Goal: Communication & Community: Answer question/provide support

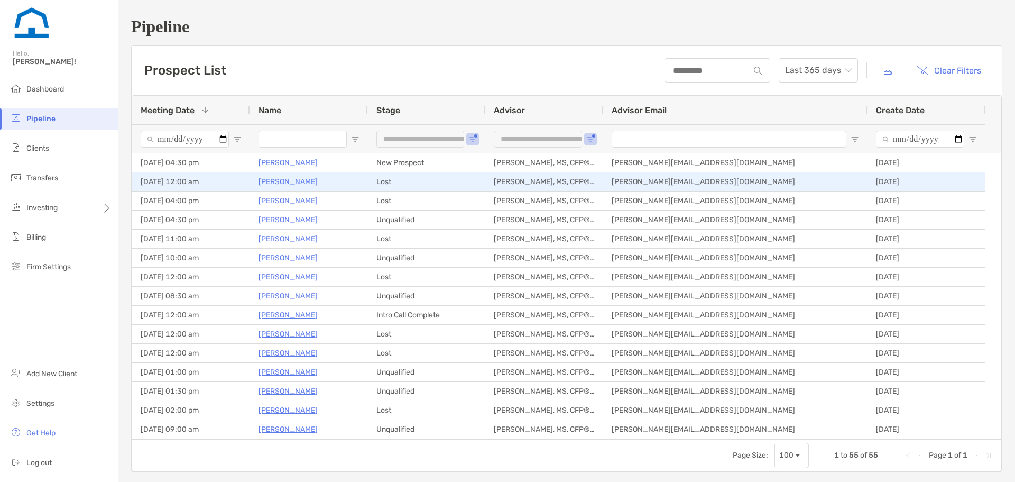
click at [280, 178] on p "[PERSON_NAME]" at bounding box center [288, 181] width 59 height 13
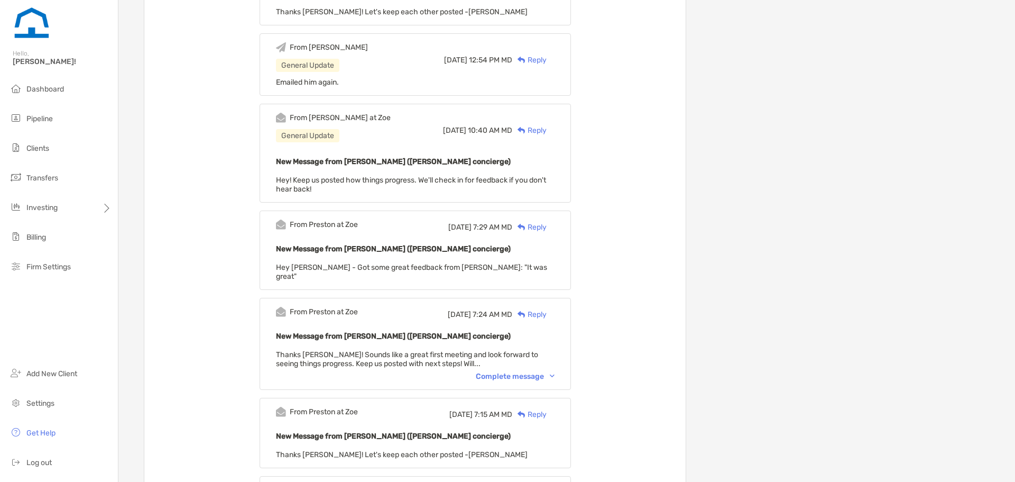
scroll to position [582, 0]
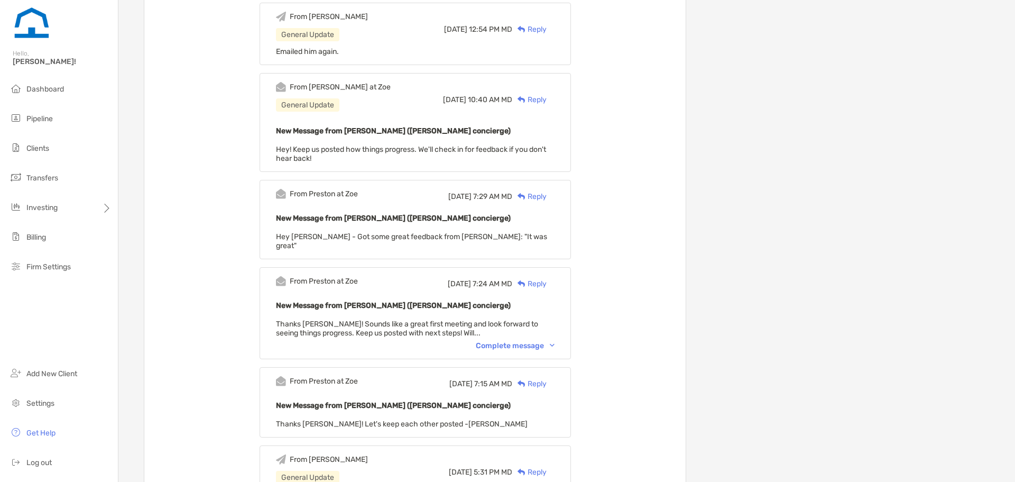
click at [541, 341] on div "Complete message" at bounding box center [515, 345] width 79 height 9
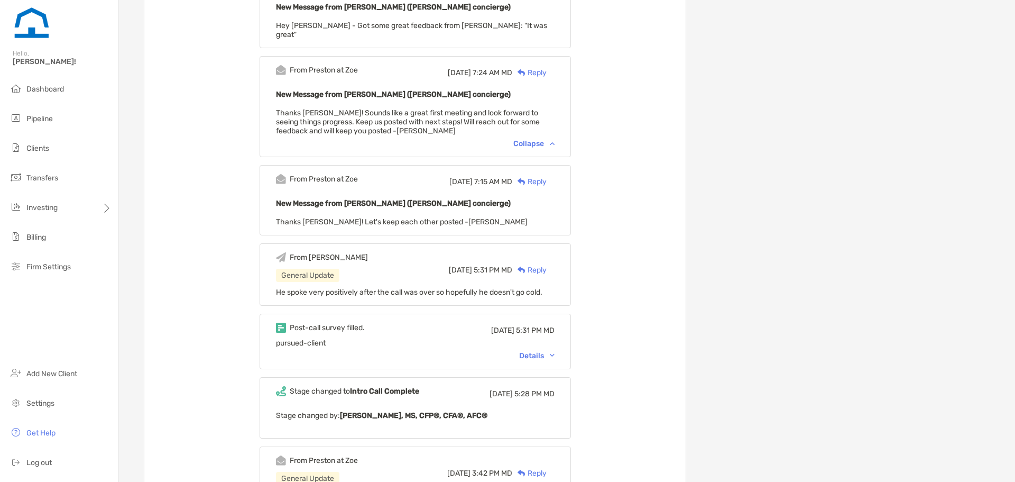
scroll to position [793, 0]
click at [555, 351] on div "Details" at bounding box center [536, 355] width 35 height 9
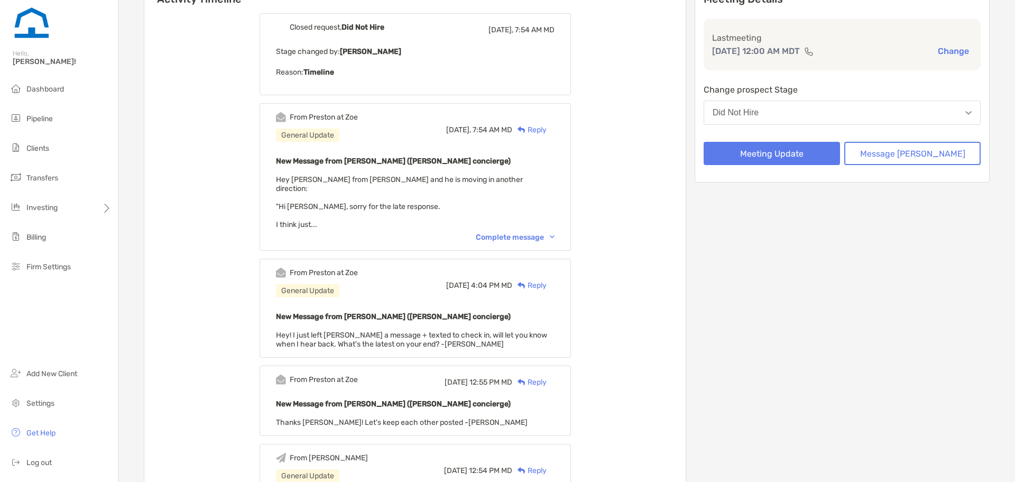
scroll to position [0, 0]
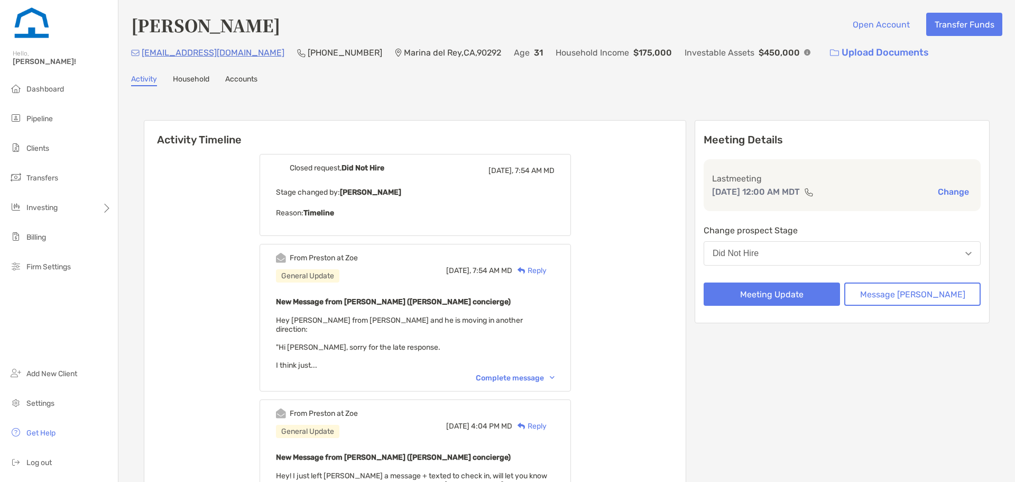
click at [547, 269] on div "Reply" at bounding box center [529, 270] width 34 height 11
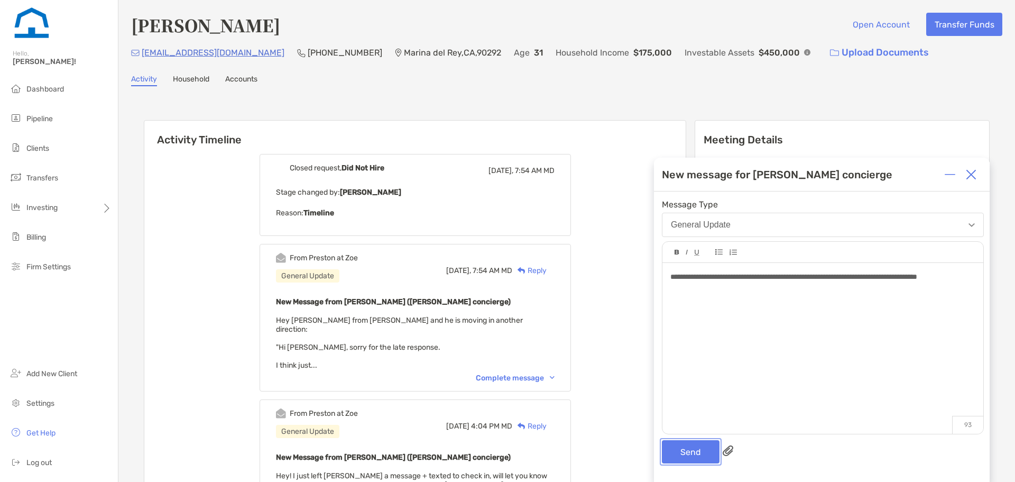
click at [708, 457] on button "Send" at bounding box center [691, 451] width 58 height 23
